Goal: Task Accomplishment & Management: Manage account settings

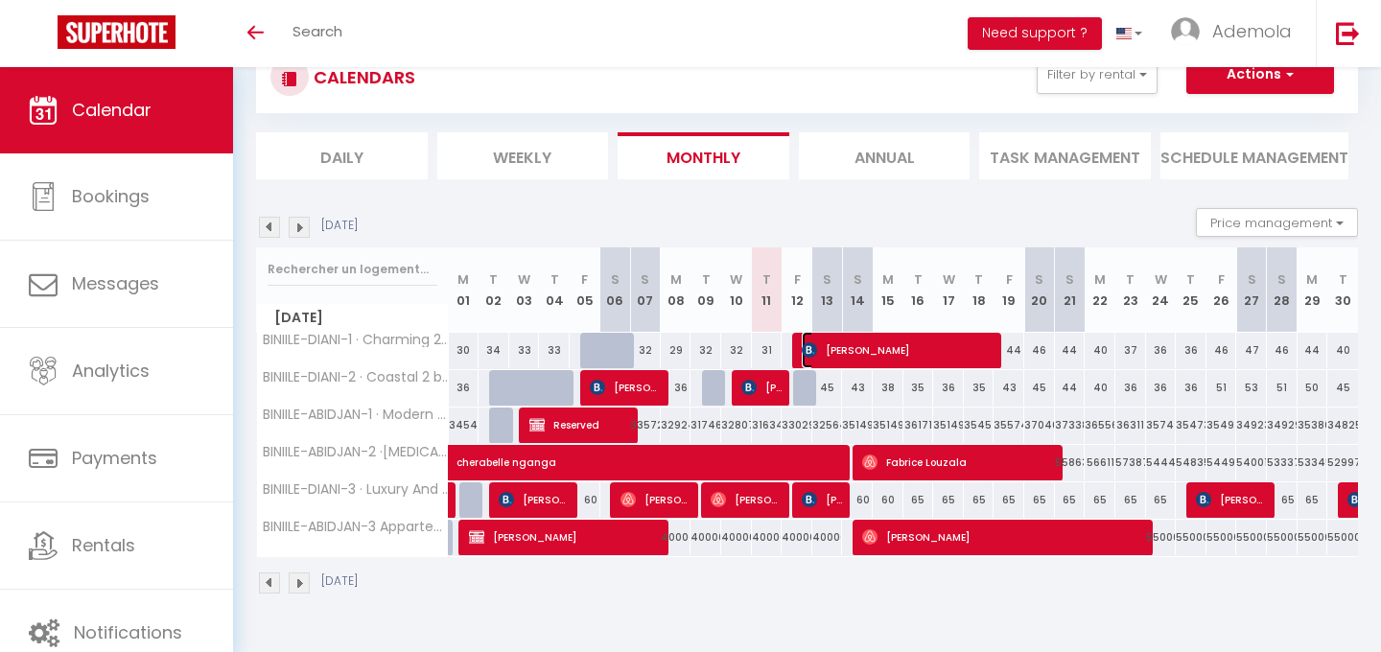
click at [851, 347] on span "Cherono Hildah" at bounding box center [899, 350] width 195 height 36
select select "OK"
select select "KO"
select select "0"
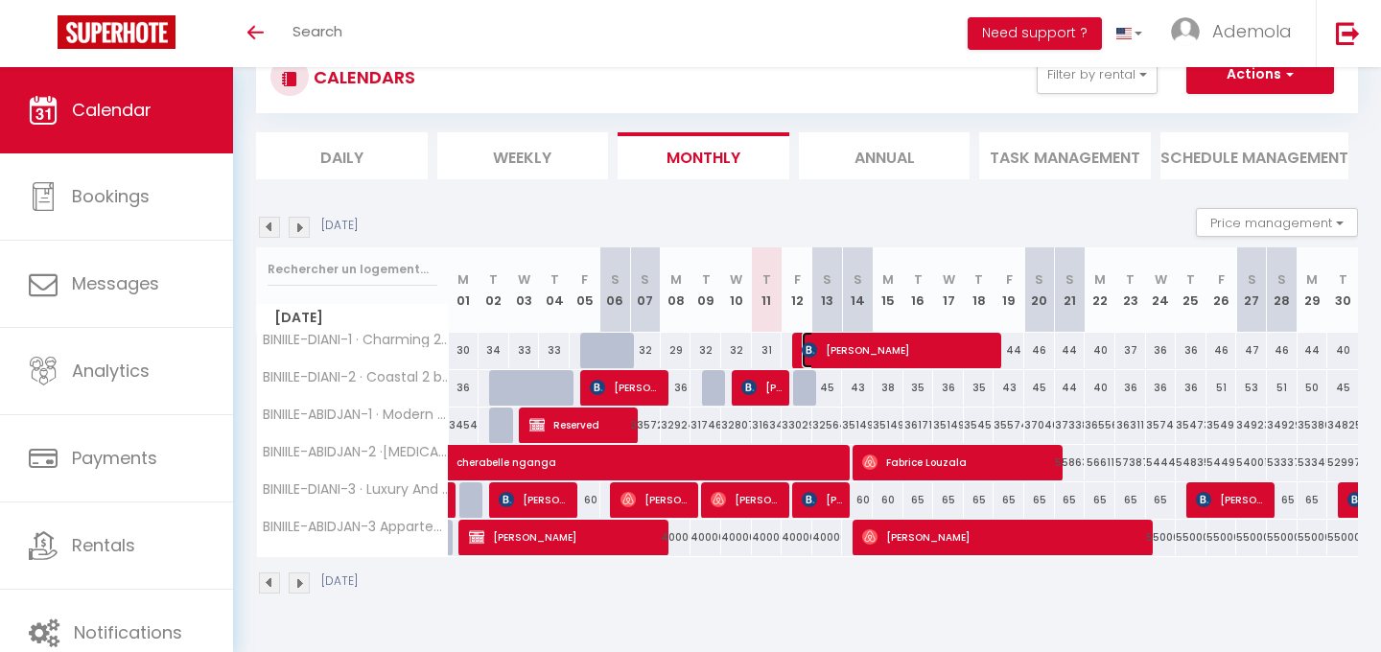
select select "1"
select select
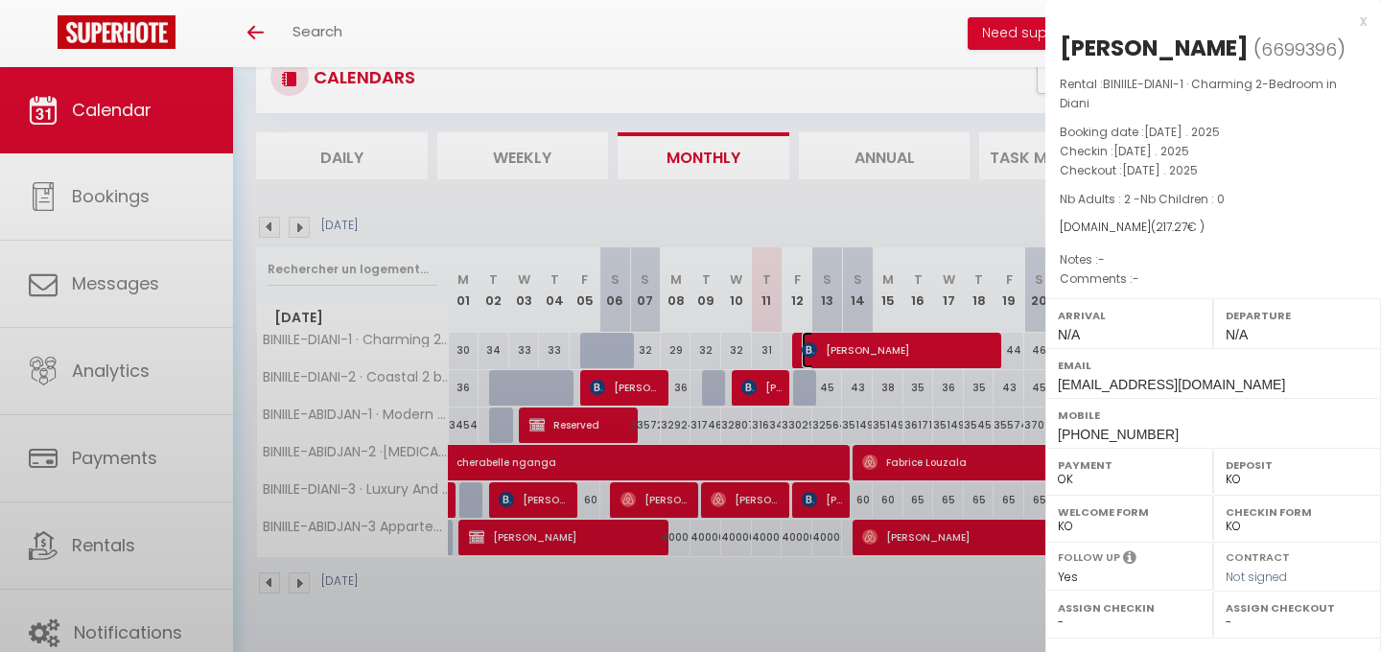
select select "25087"
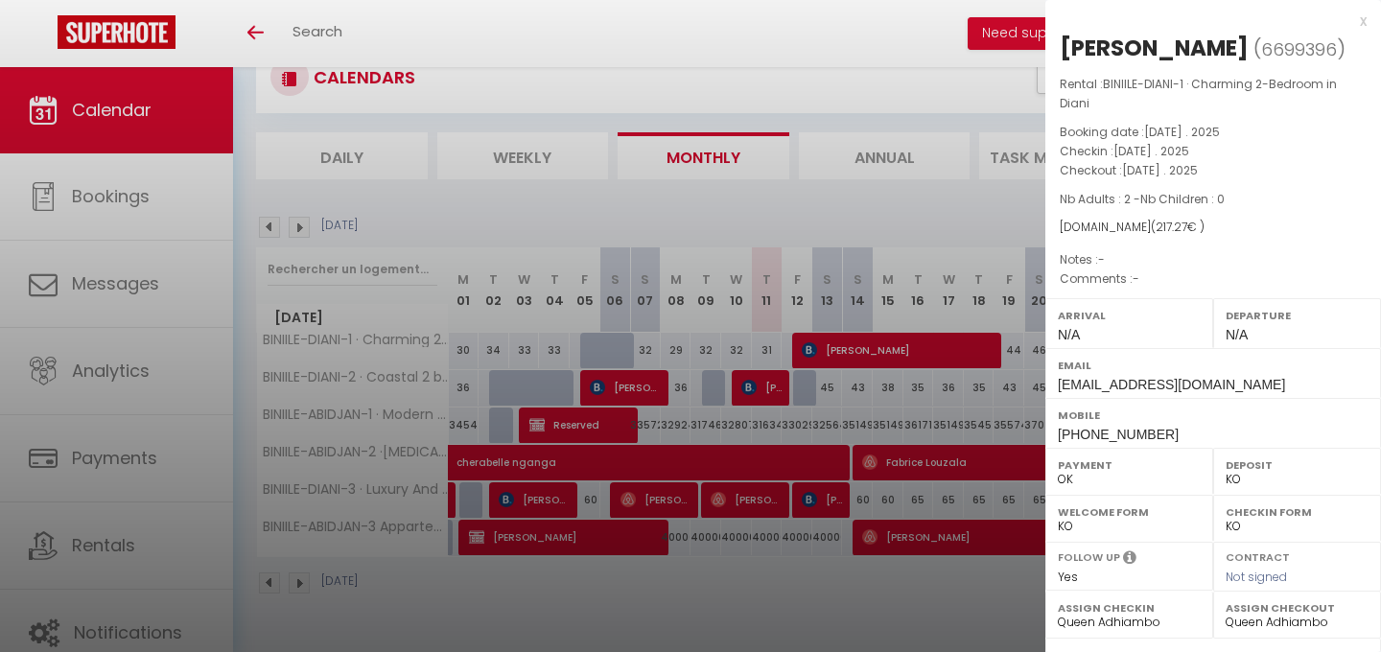
click at [1361, 23] on div "x" at bounding box center [1206, 21] width 321 height 23
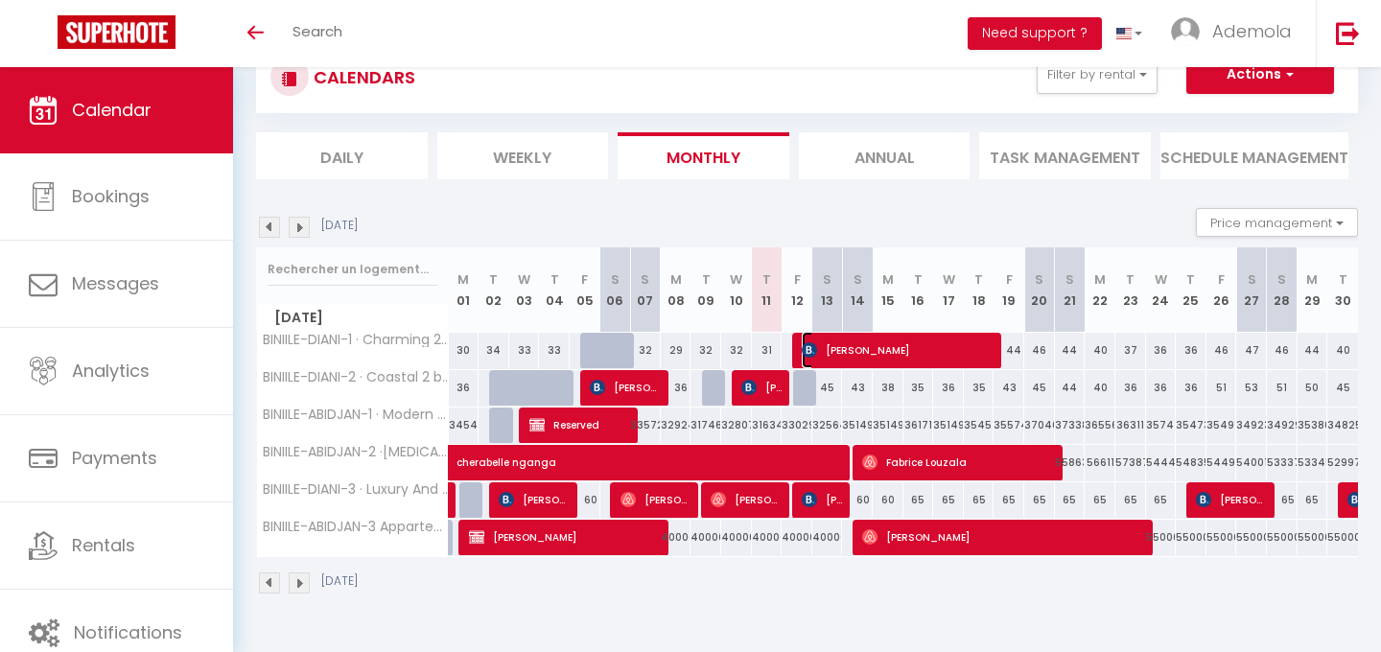
click at [833, 366] on span "Cherono Hildah" at bounding box center [899, 350] width 195 height 36
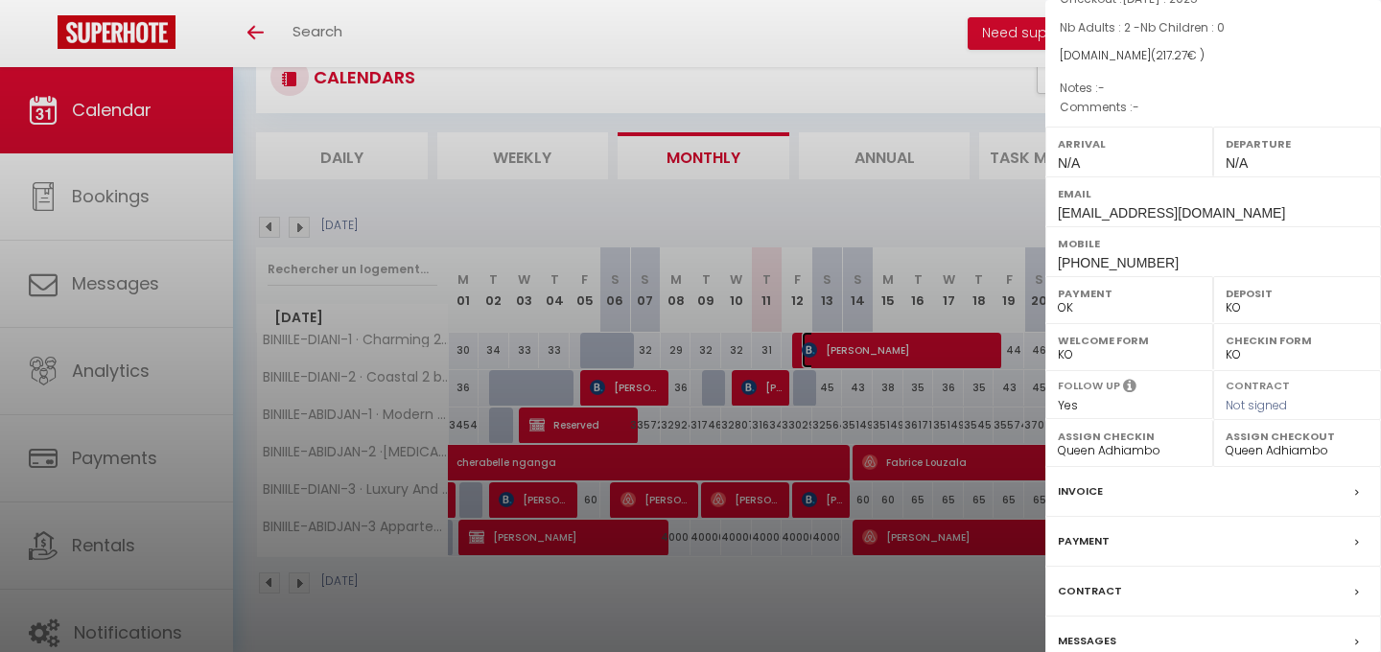
scroll to position [242, 0]
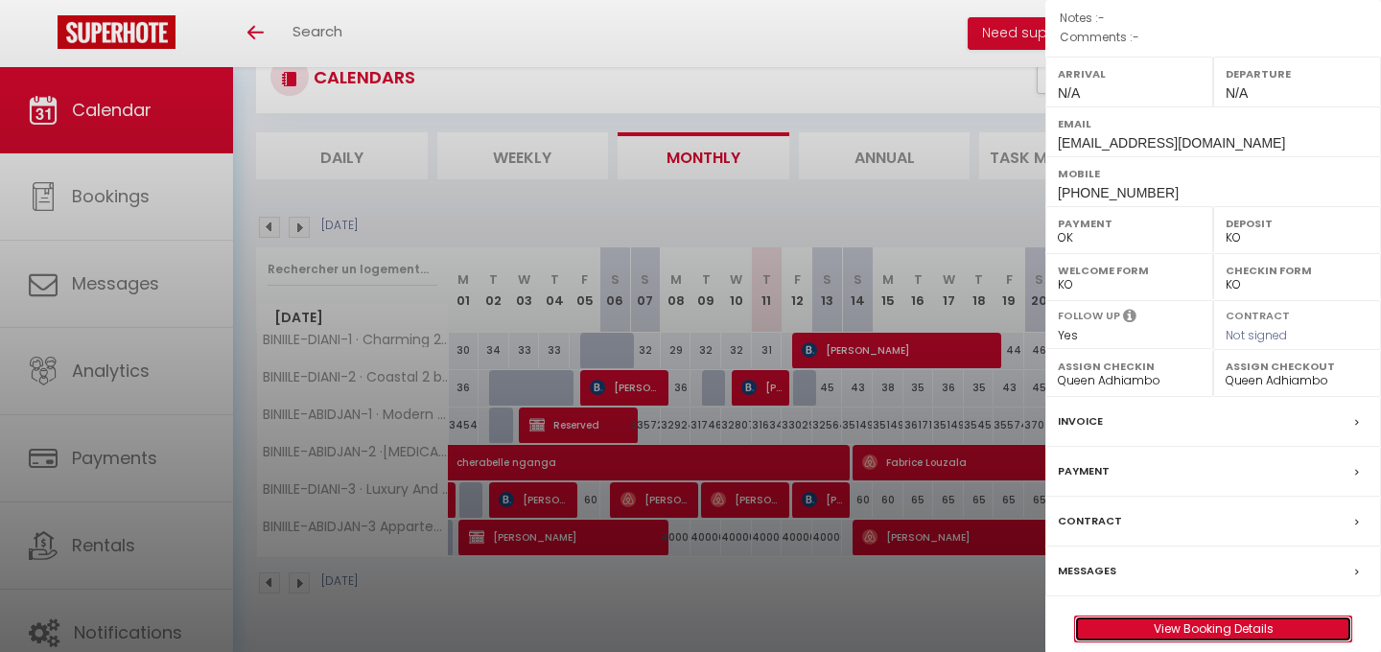
click at [1156, 617] on link "View Booking Details" at bounding box center [1213, 629] width 276 height 25
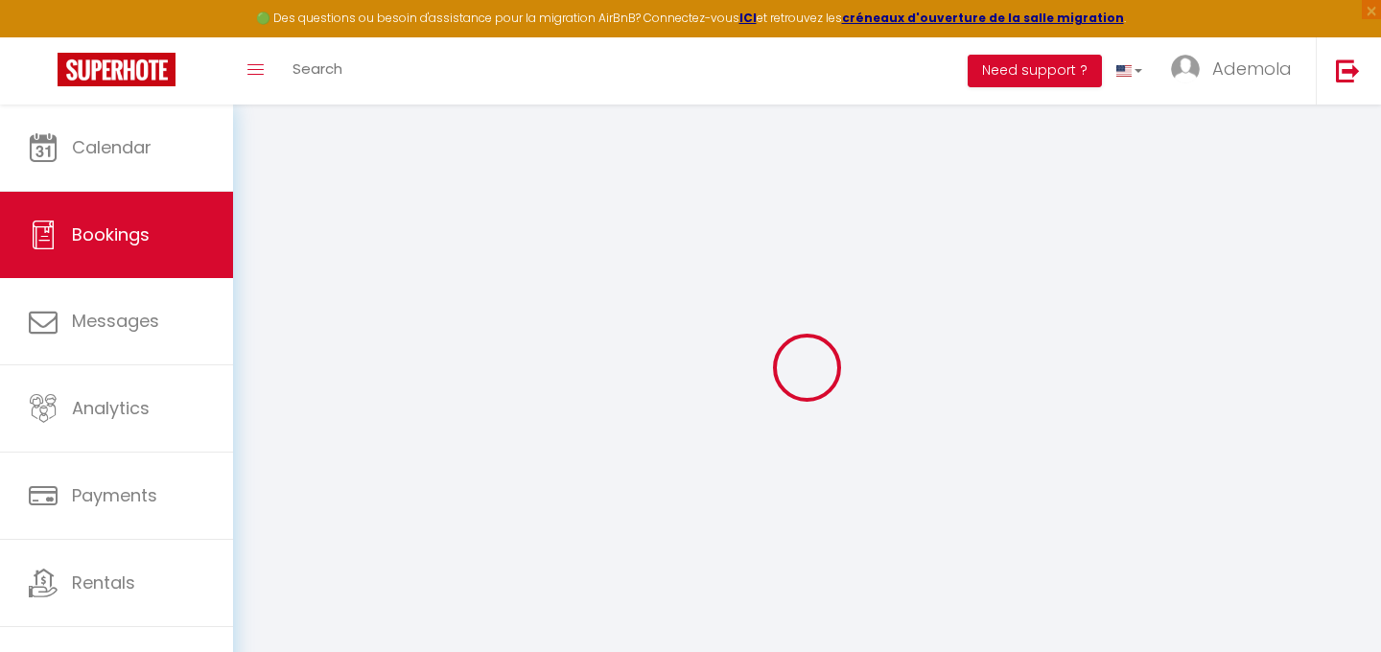
select select
select select "14"
checkbox input "false"
select select
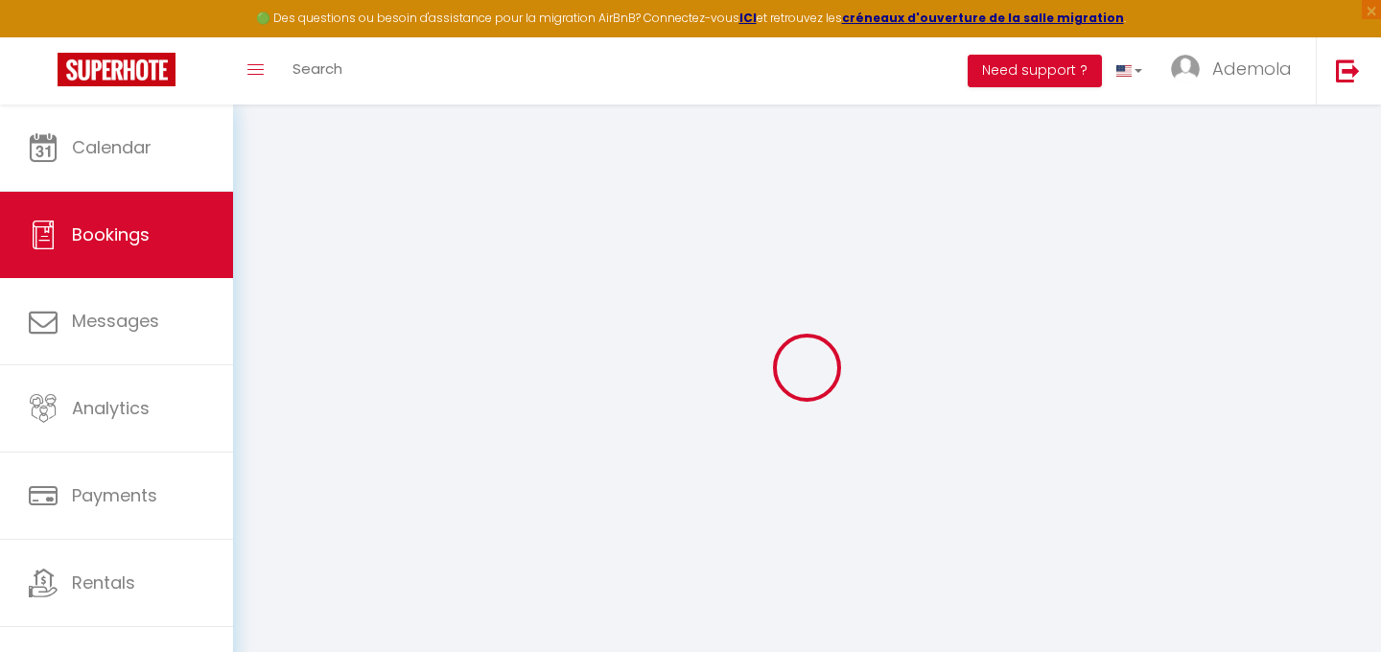
select select
checkbox input "false"
select select
checkbox input "false"
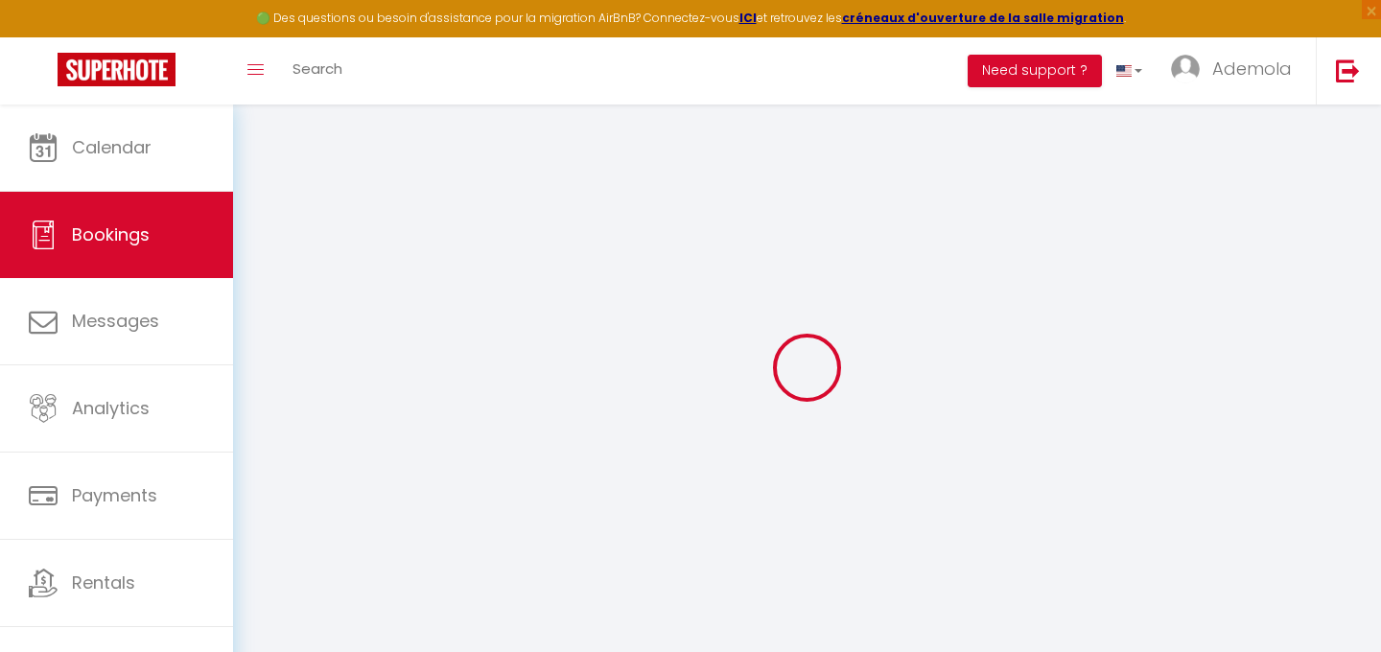
select select
checkbox input "false"
type input "20"
select select
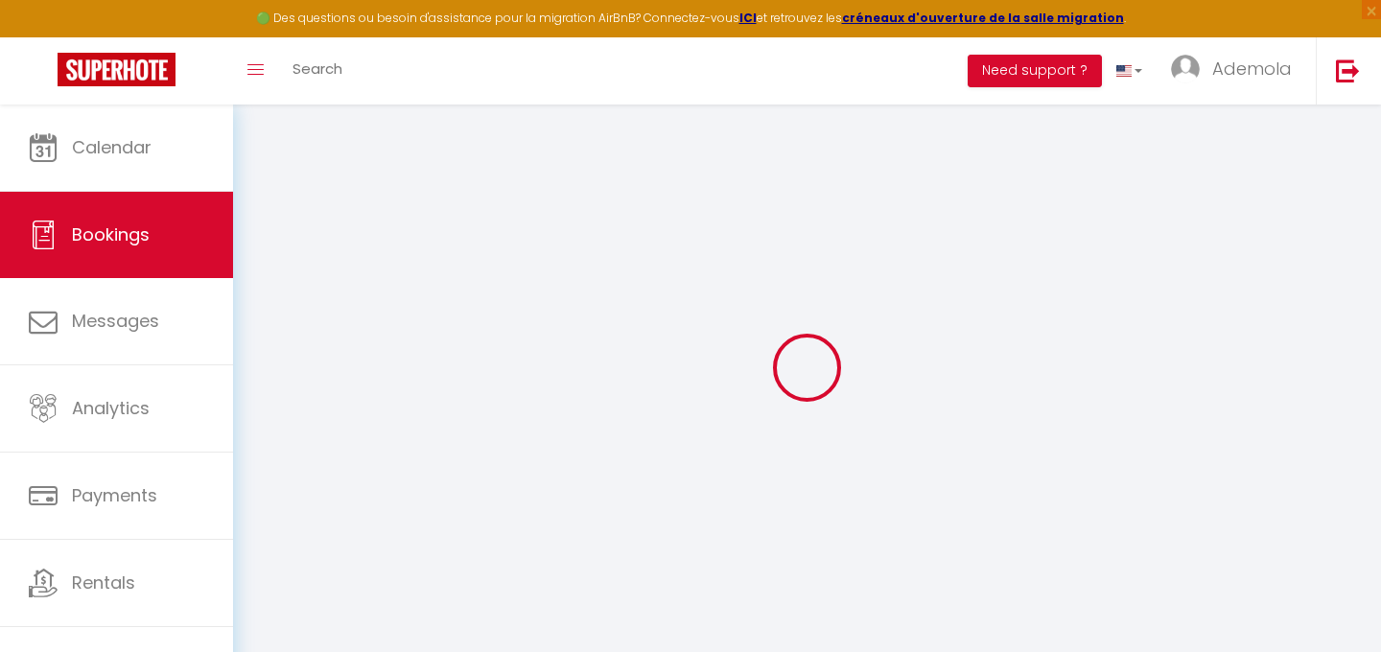
select select
checkbox input "false"
select select
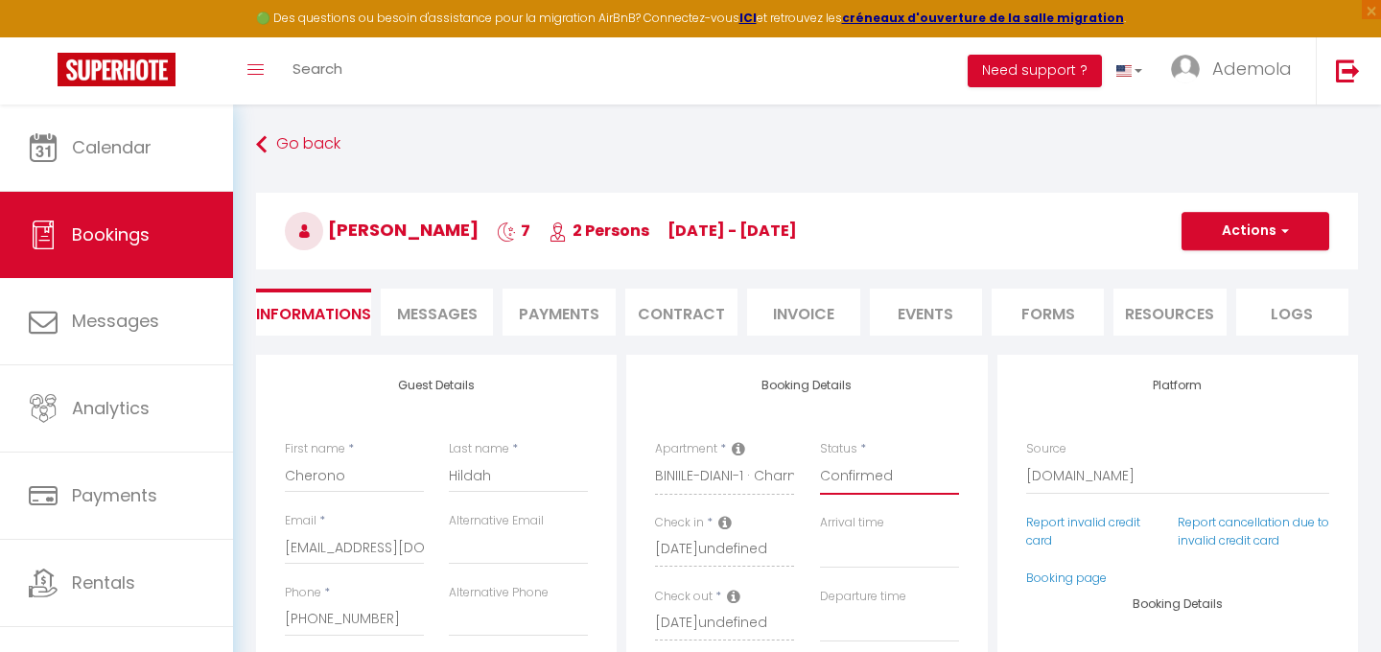
click at [864, 471] on select "Confirmed Not Confirmed Cancelled Cancelled by traveler No Show Request" at bounding box center [889, 477] width 139 height 36
select select "0"
click at [820, 459] on select "Confirmed Not Confirmed Cancelled Cancelled by traveler No Show Request" at bounding box center [889, 477] width 139 height 36
select select
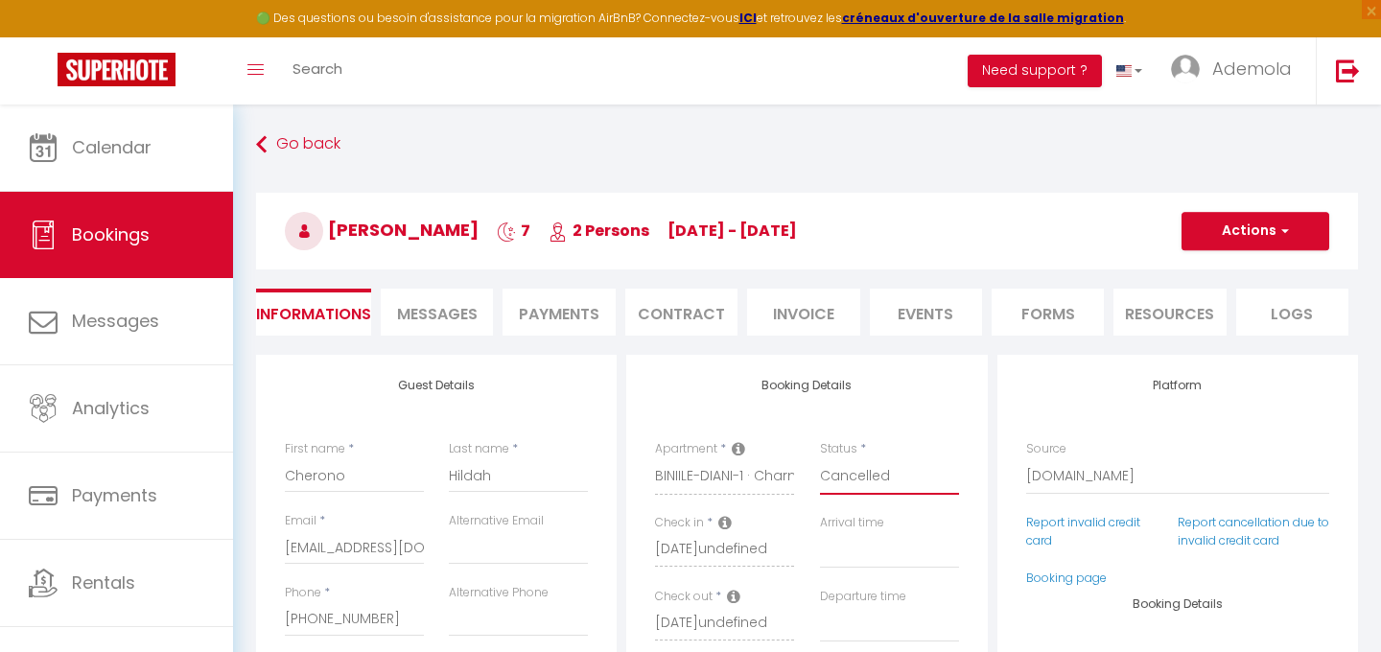
checkbox input "false"
click at [1237, 247] on button "Actions" at bounding box center [1256, 231] width 148 height 38
click at [1188, 273] on link "Save" at bounding box center [1237, 273] width 152 height 25
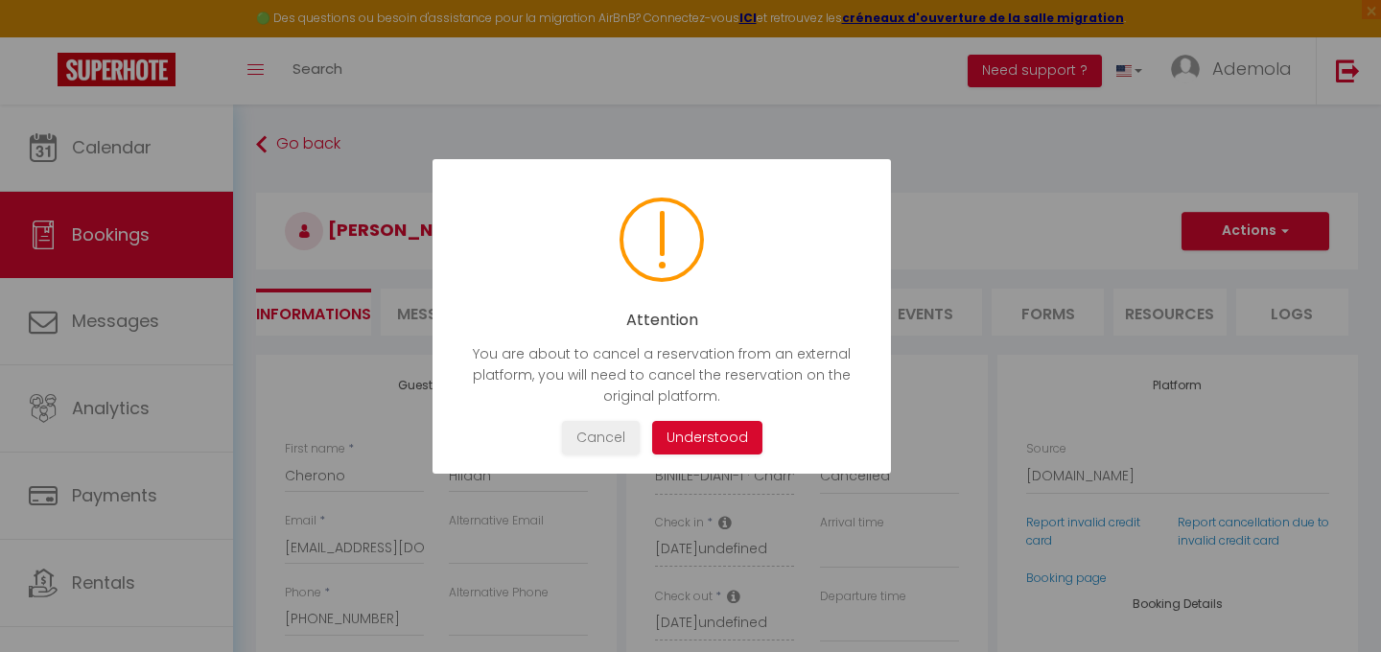
click at [715, 440] on button "Understood" at bounding box center [707, 438] width 110 height 34
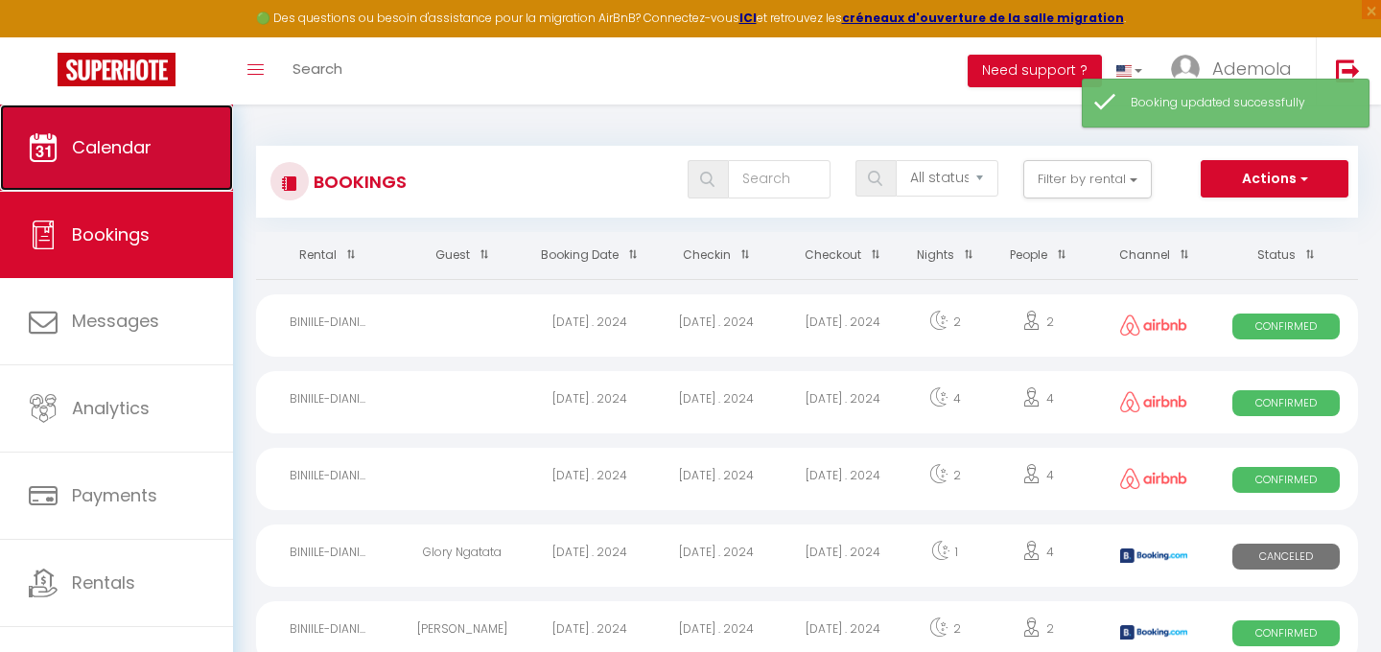
click at [148, 153] on span "Calendar" at bounding box center [112, 147] width 80 height 24
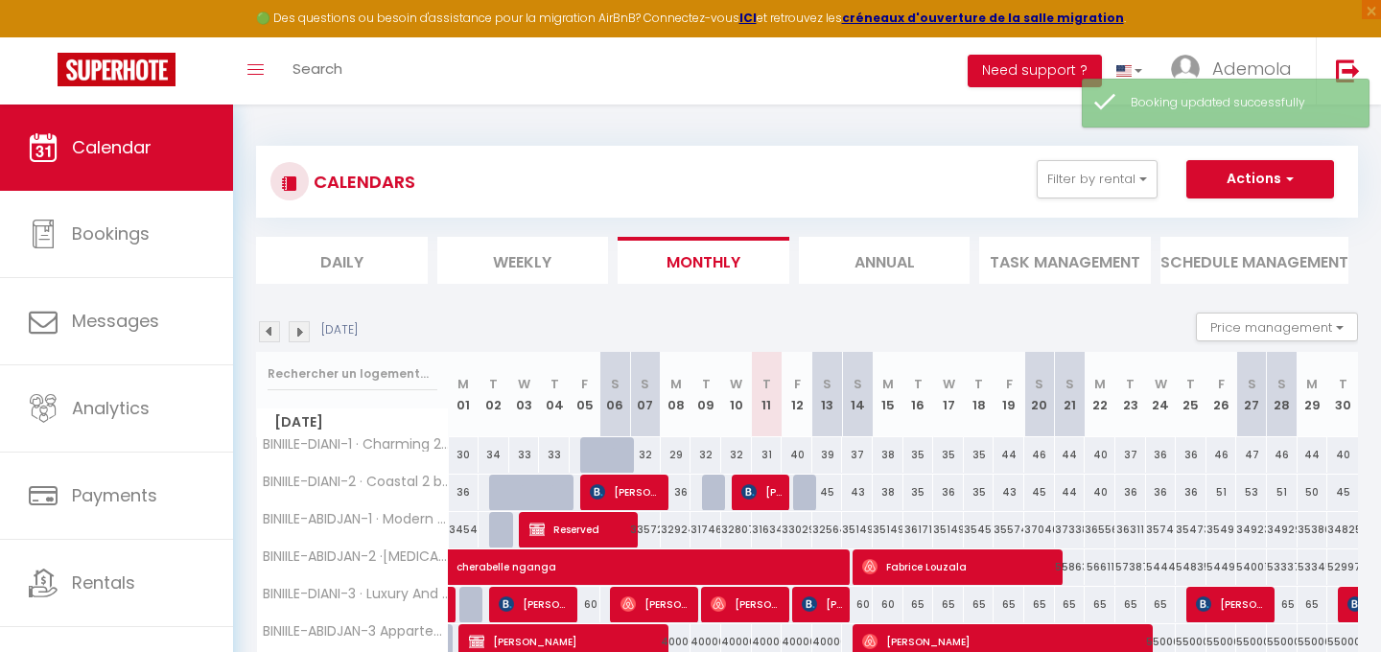
click at [805, 498] on div at bounding box center [808, 493] width 31 height 36
type input "44"
select select "1"
type input "Fri 12 September 2025"
type input "Sat 13 September 2025"
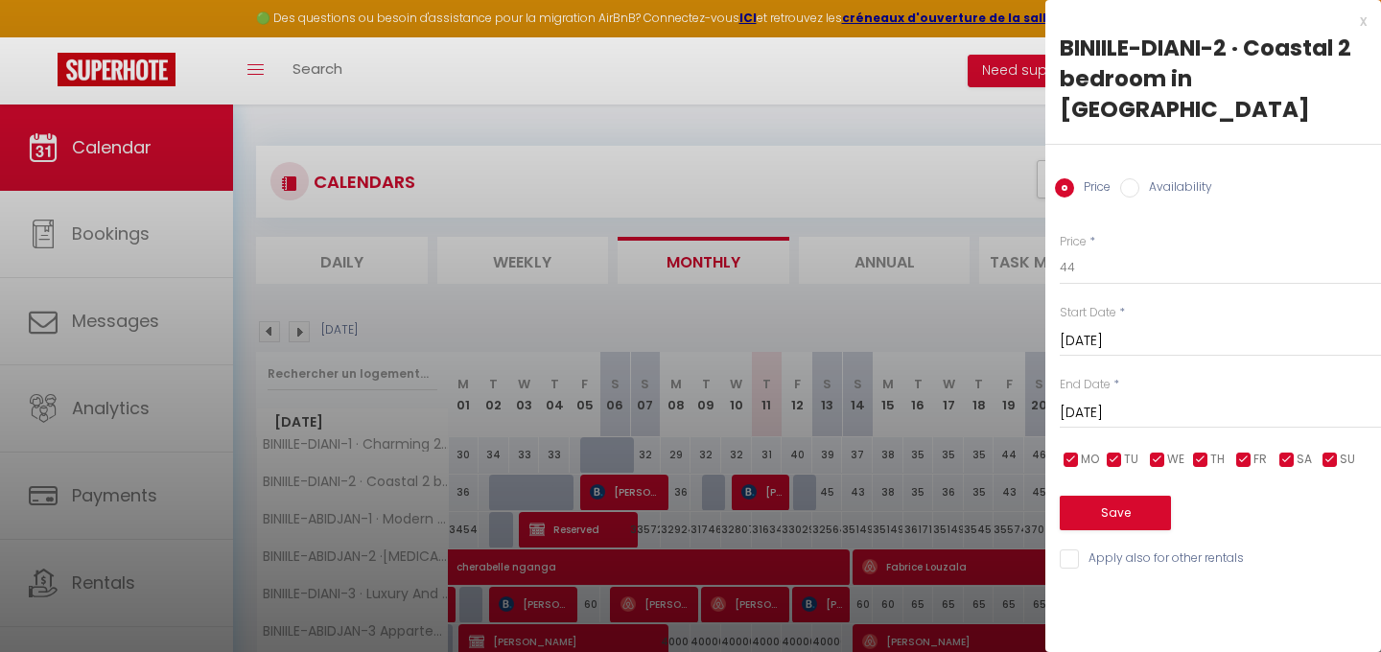
click at [1129, 178] on input "Availability" at bounding box center [1129, 187] width 19 height 19
radio input "true"
radio input "false"
click at [1131, 498] on button "Save" at bounding box center [1115, 515] width 111 height 35
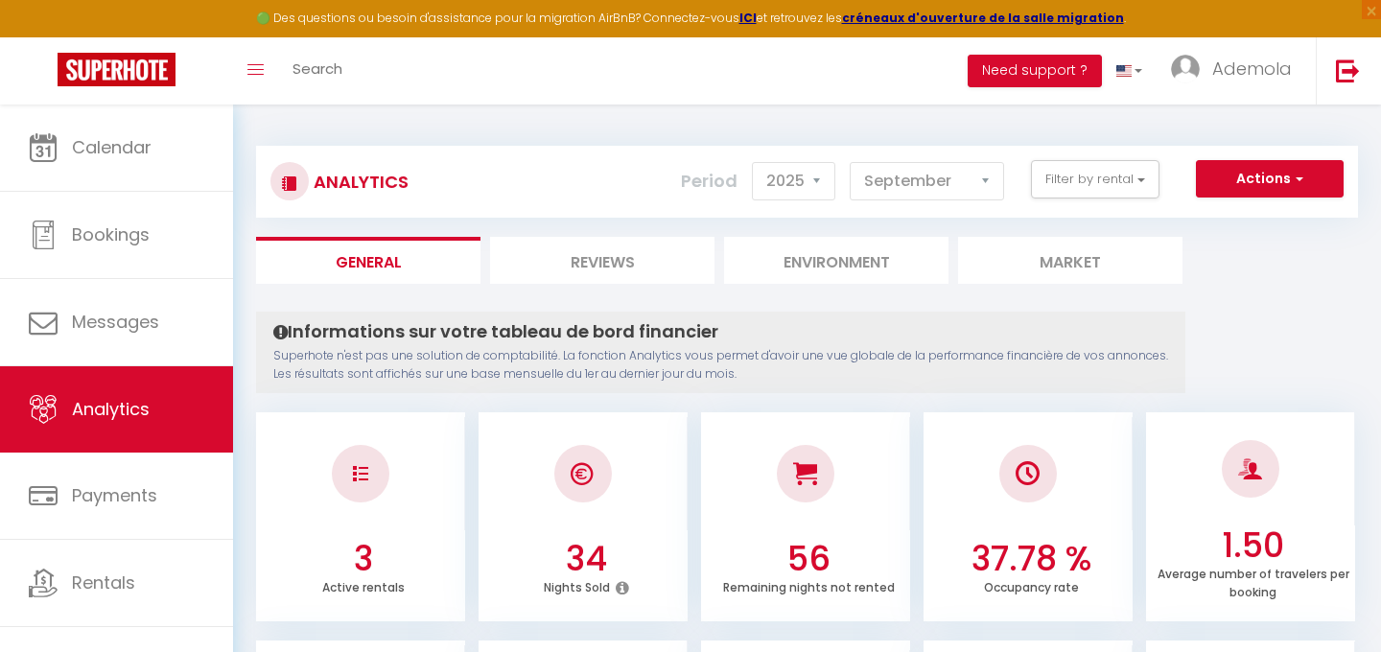
select select "2025"
select select "9"
